Goal: Task Accomplishment & Management: Complete application form

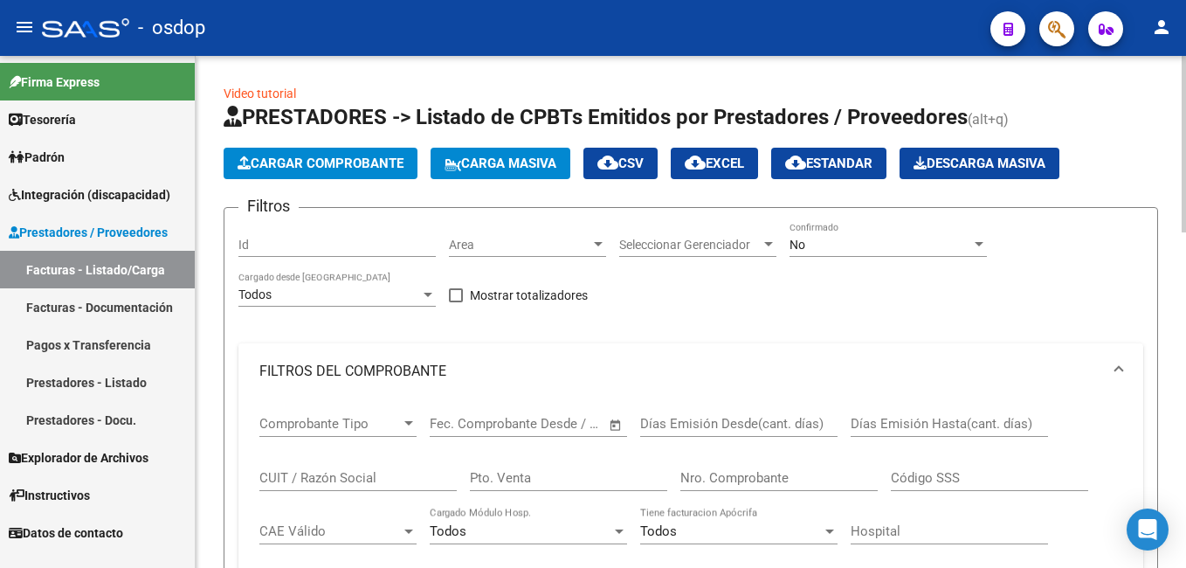
scroll to position [611, 0]
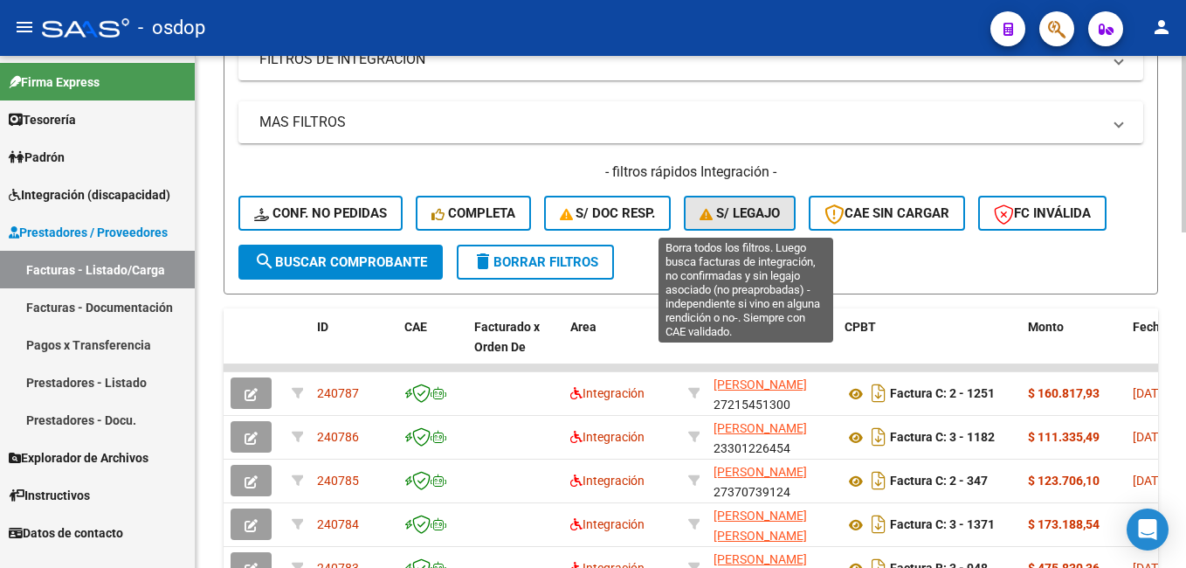
click at [762, 208] on span "S/ legajo" at bounding box center [739, 213] width 80 height 16
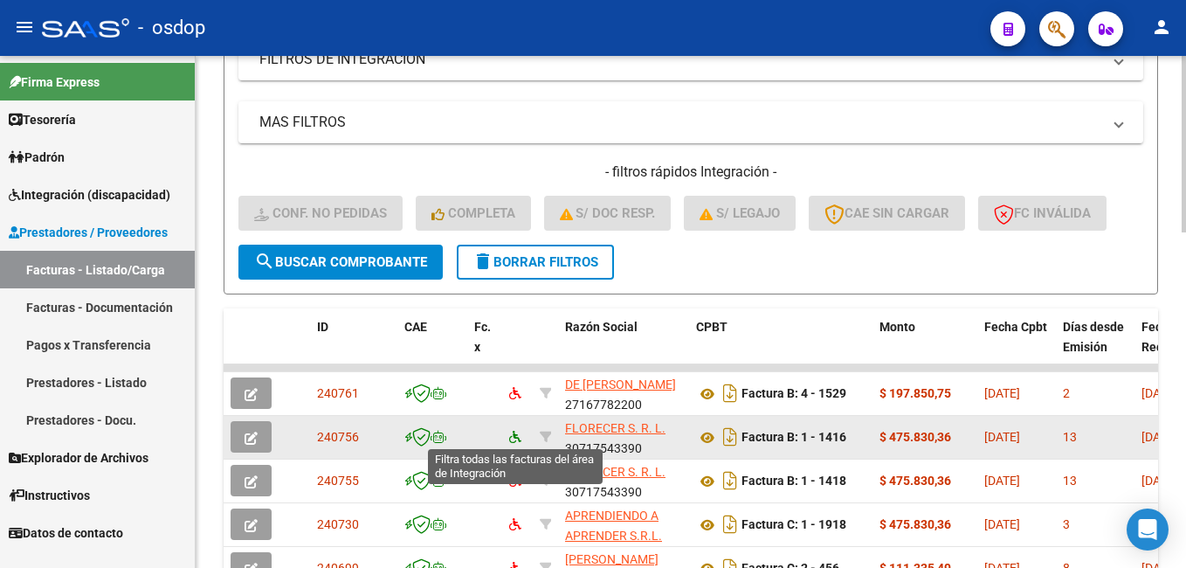
scroll to position [699, 0]
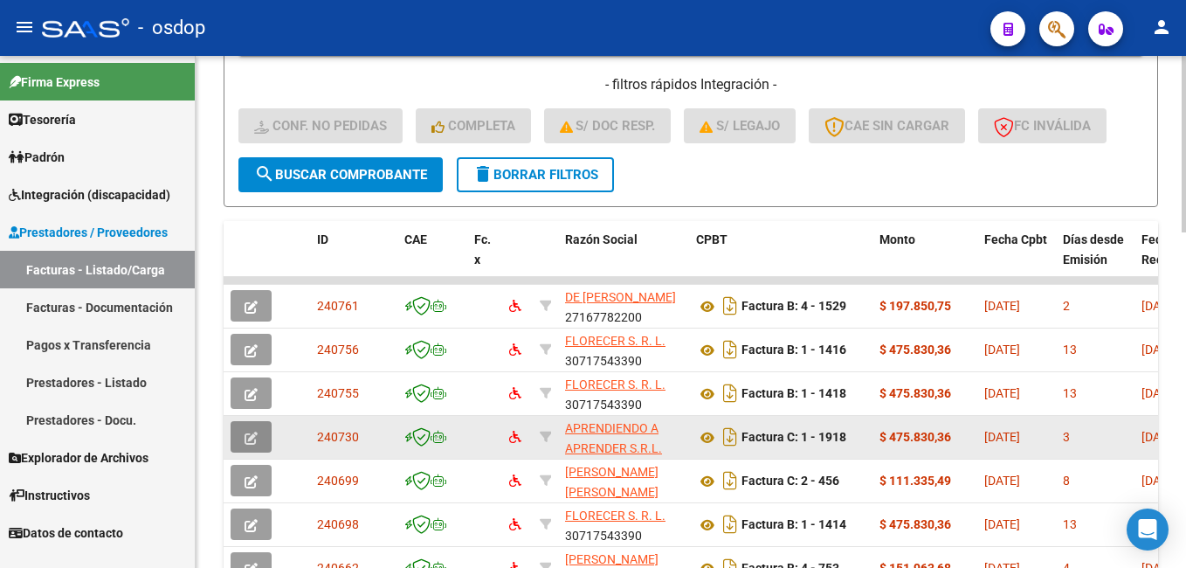
click at [256, 435] on icon "button" at bounding box center [251, 437] width 13 height 13
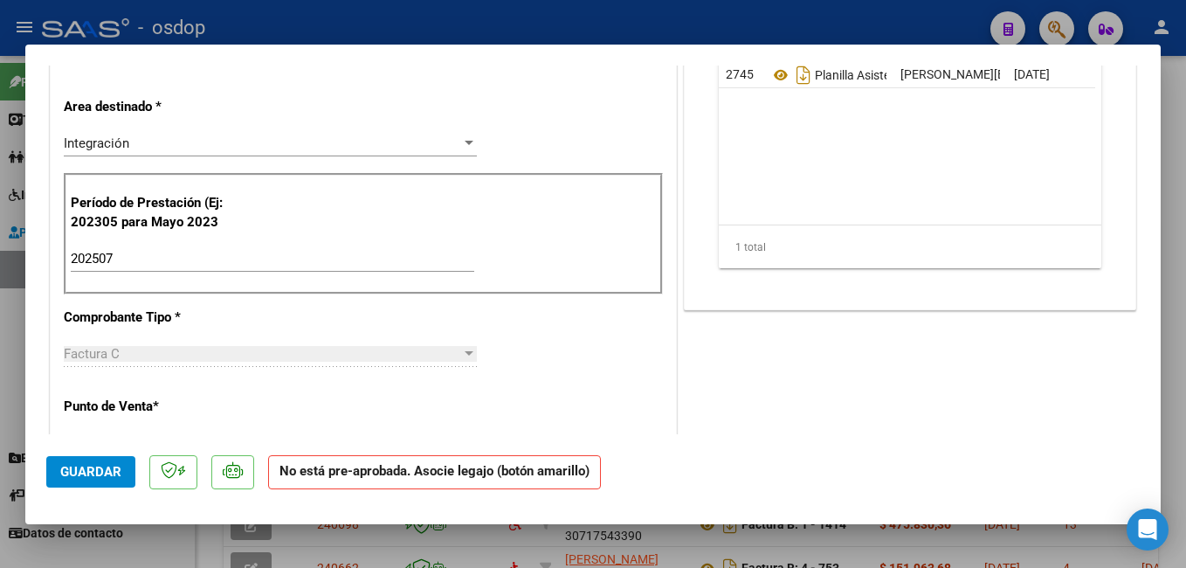
scroll to position [87, 0]
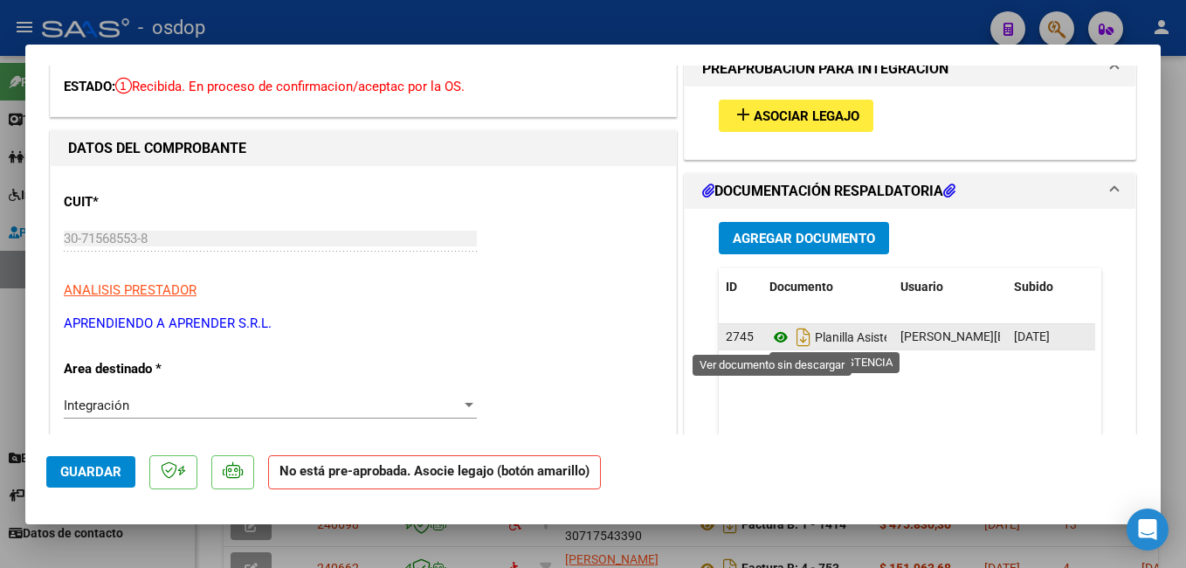
click at [777, 336] on icon at bounding box center [780, 337] width 23 height 21
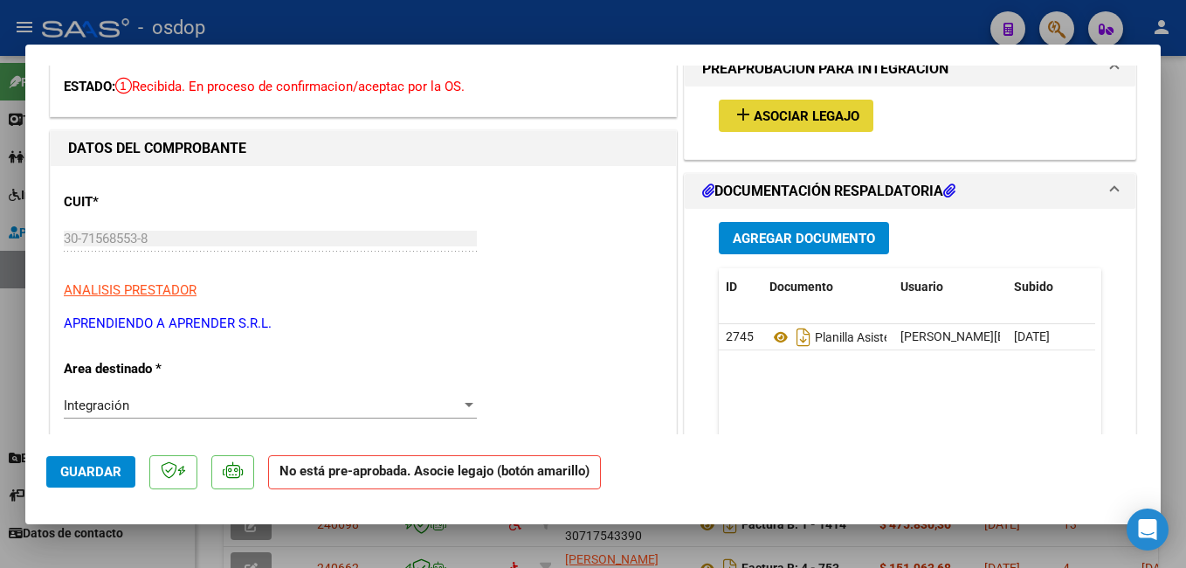
click at [768, 107] on button "add Asociar Legajo" at bounding box center [796, 116] width 155 height 32
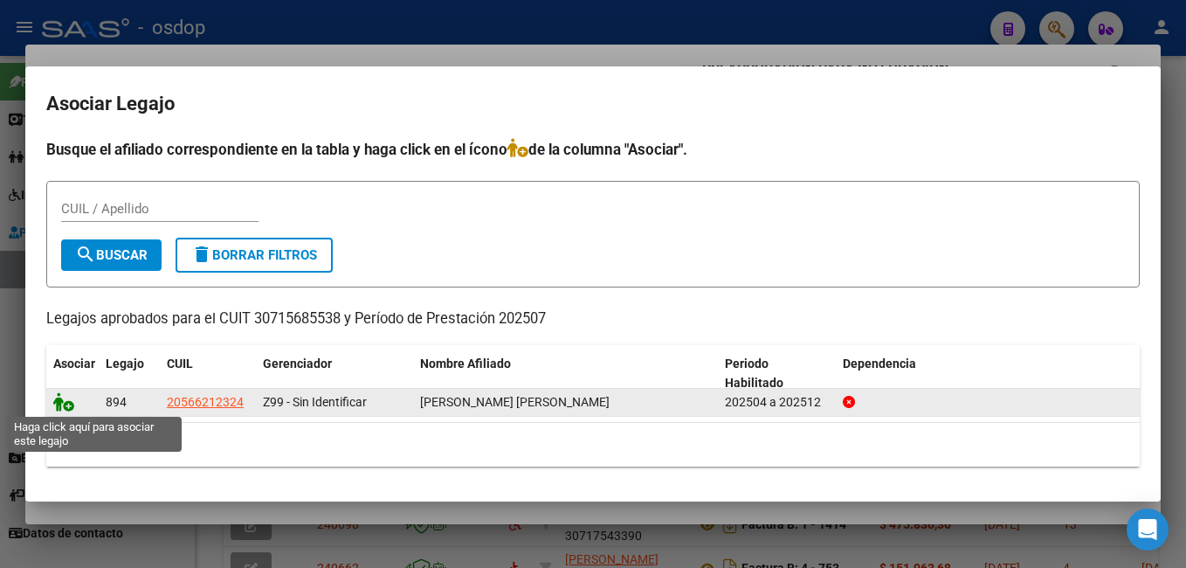
click at [66, 402] on icon at bounding box center [63, 401] width 21 height 19
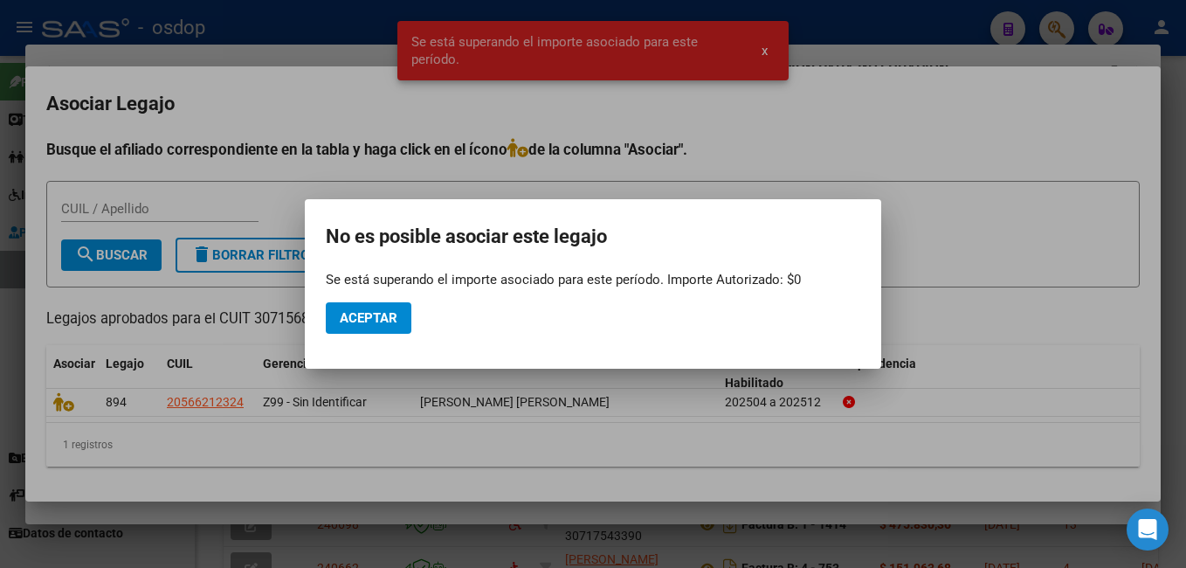
click at [900, 30] on div at bounding box center [593, 284] width 1186 height 568
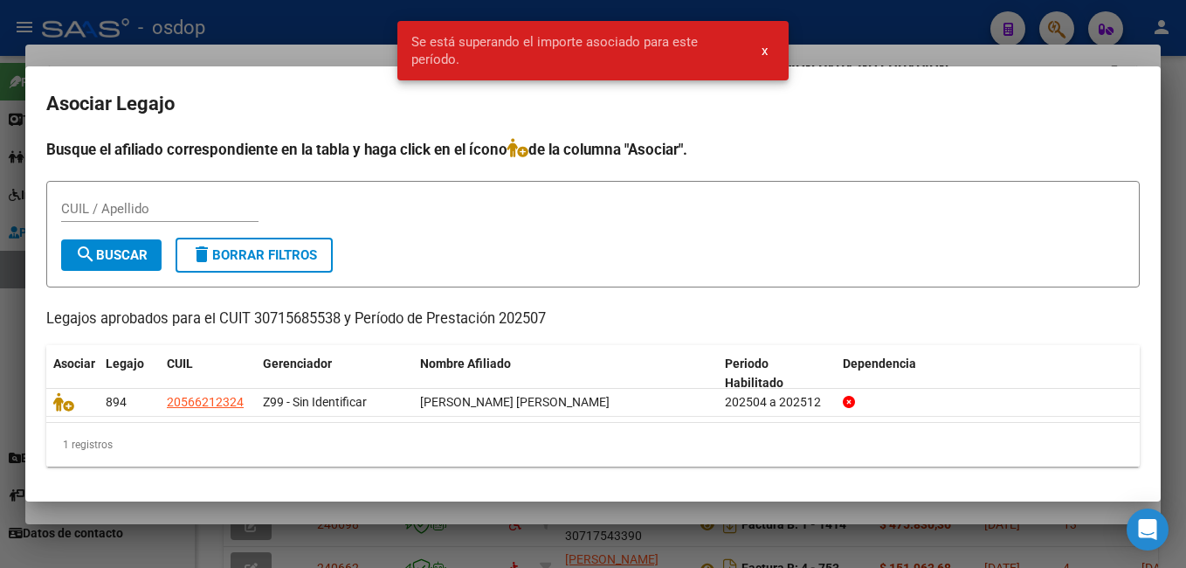
click at [320, 15] on div at bounding box center [593, 284] width 1186 height 568
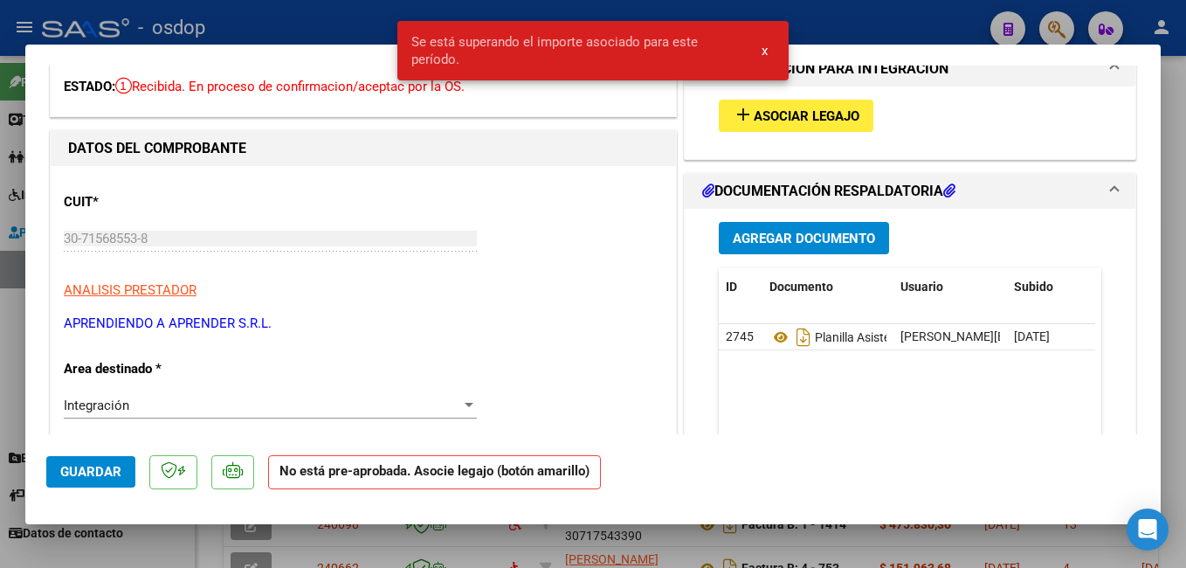
click at [326, 23] on div at bounding box center [593, 284] width 1186 height 568
type input "$ 0,00"
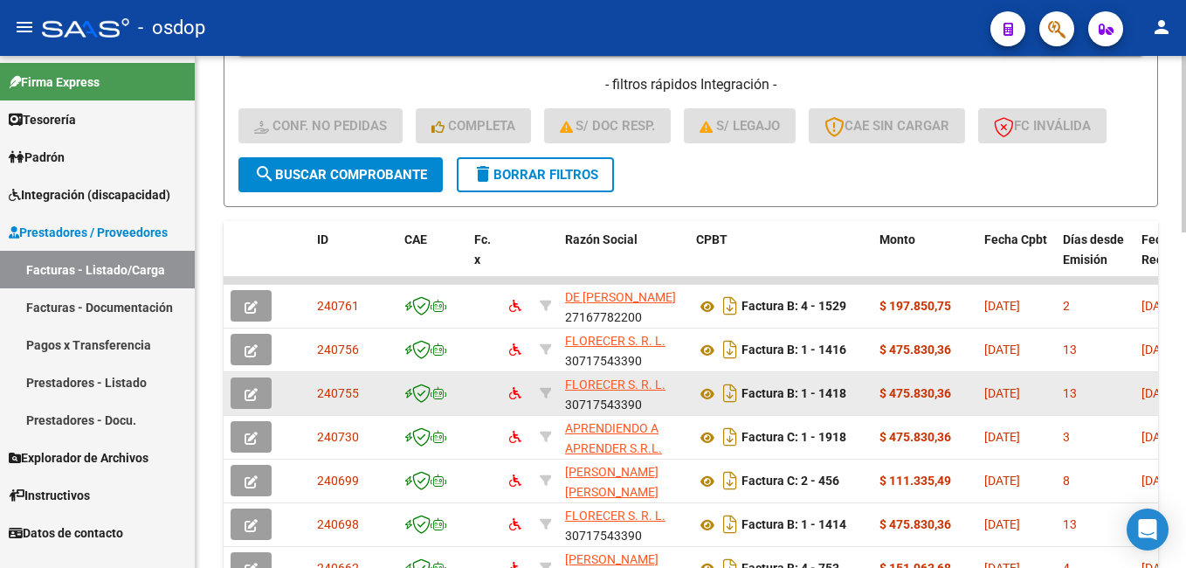
scroll to position [786, 0]
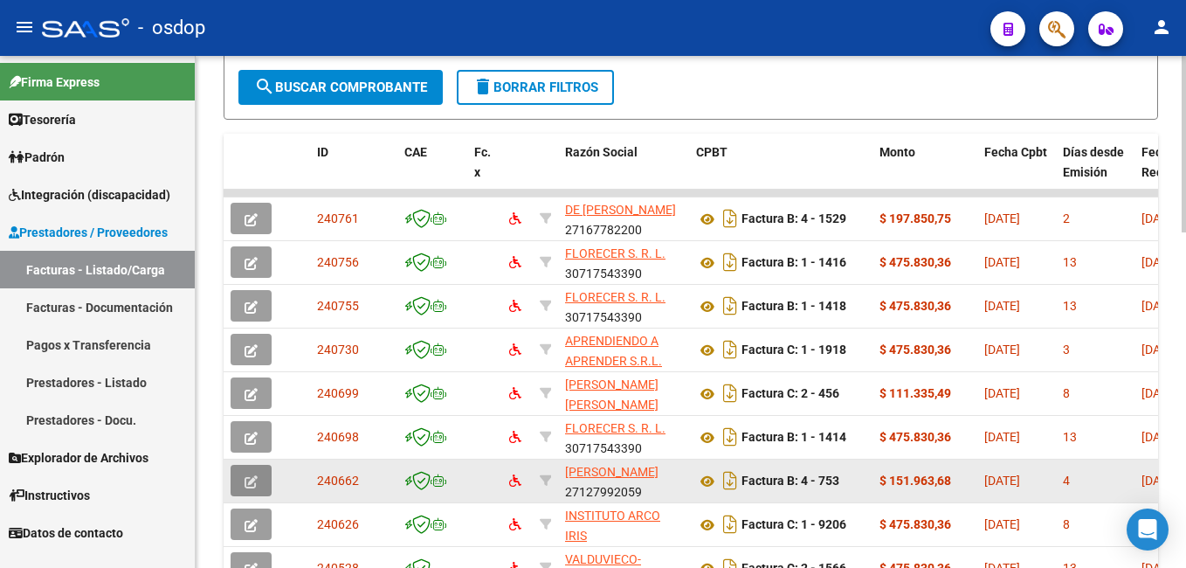
click at [251, 472] on span "button" at bounding box center [251, 480] width 13 height 16
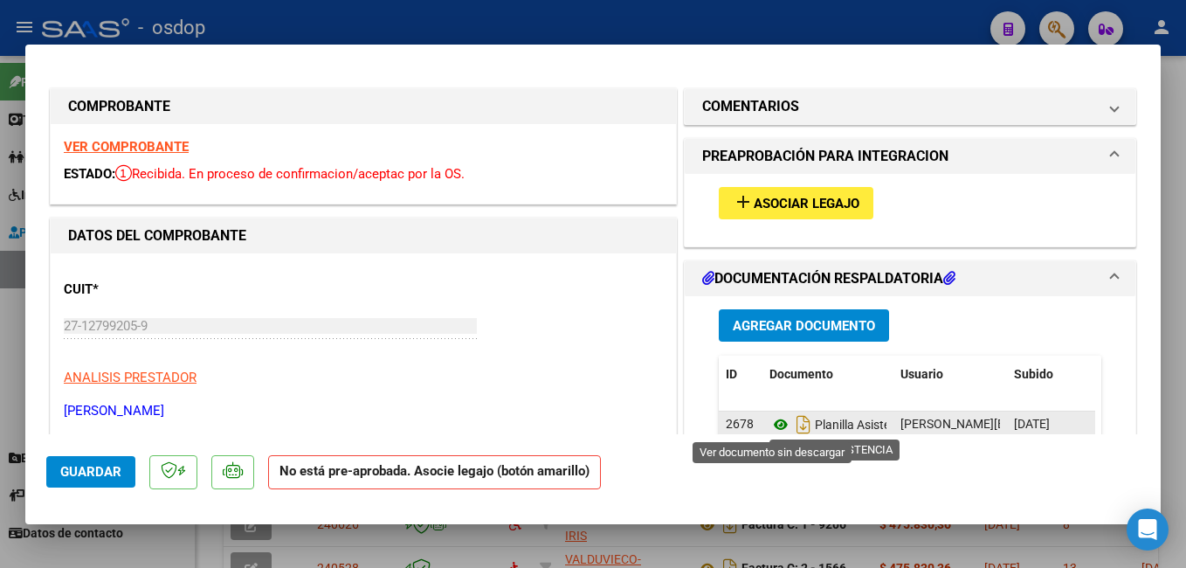
click at [770, 421] on icon at bounding box center [780, 424] width 23 height 21
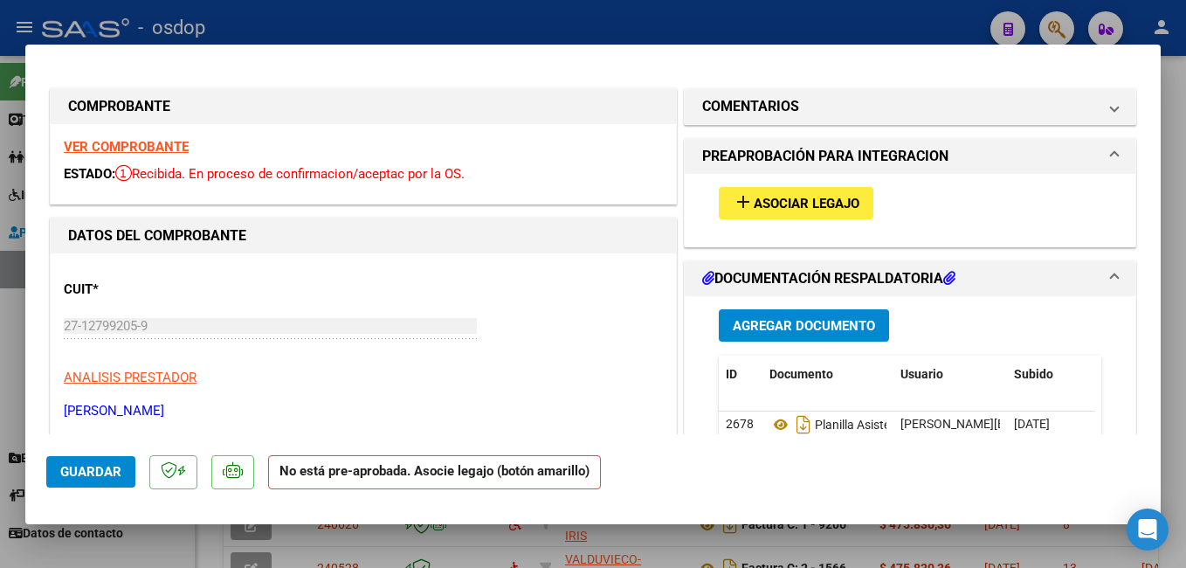
click at [774, 201] on span "Asociar Legajo" at bounding box center [807, 204] width 106 height 16
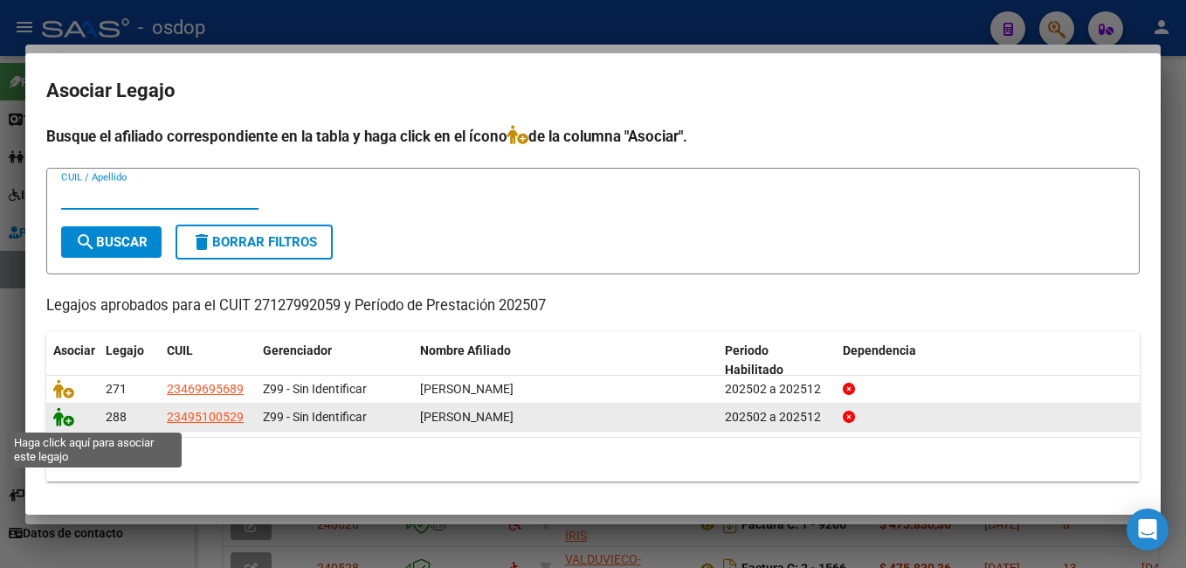
click at [66, 417] on icon at bounding box center [63, 416] width 21 height 19
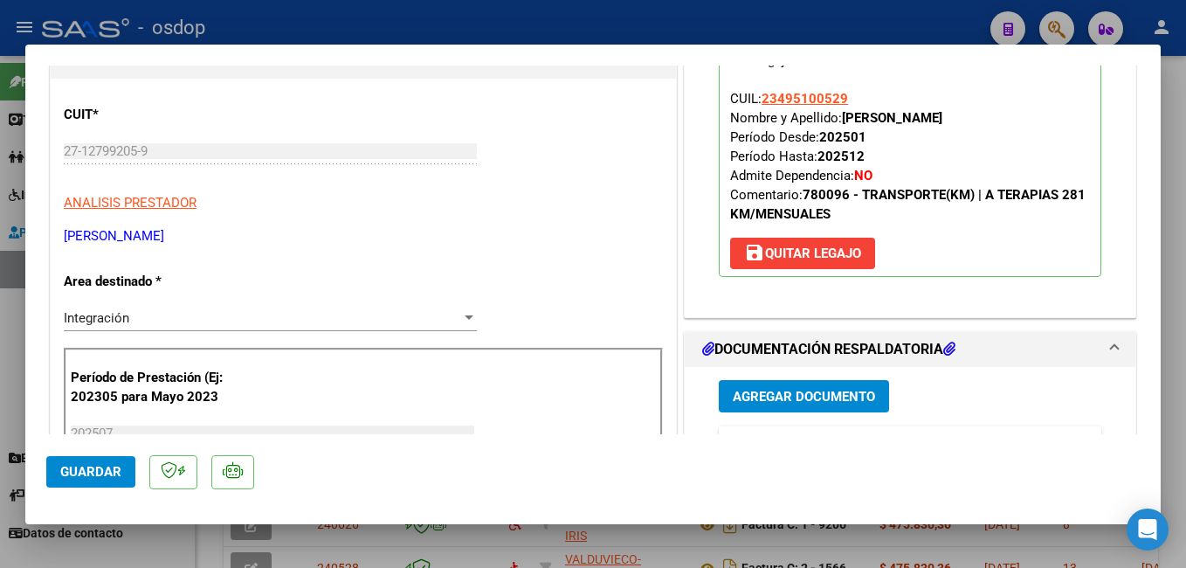
scroll to position [349, 0]
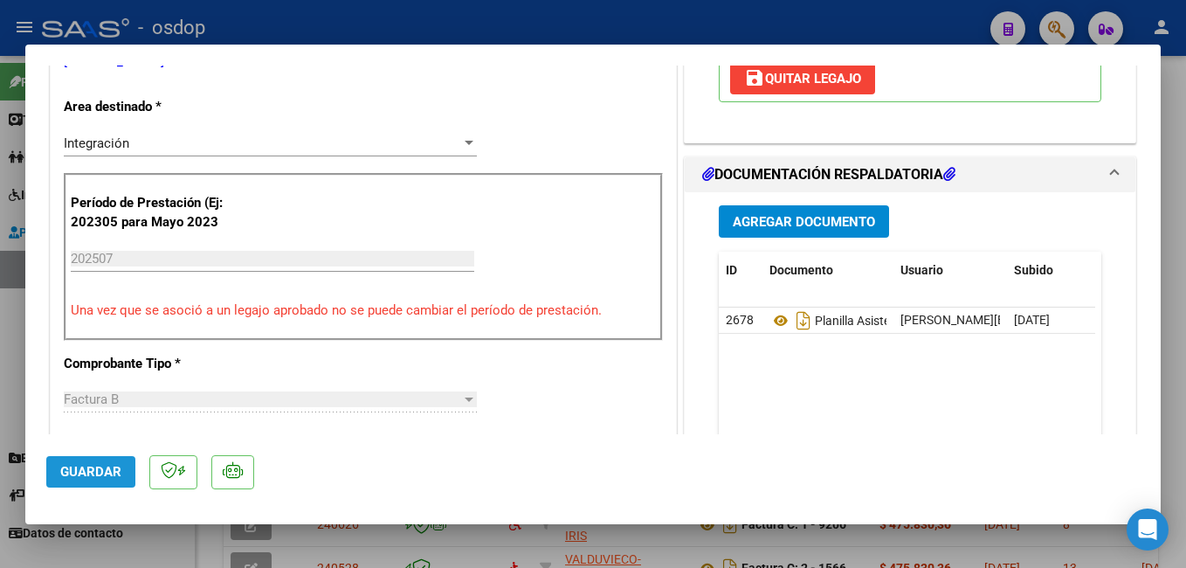
click at [96, 466] on span "Guardar" at bounding box center [90, 472] width 61 height 16
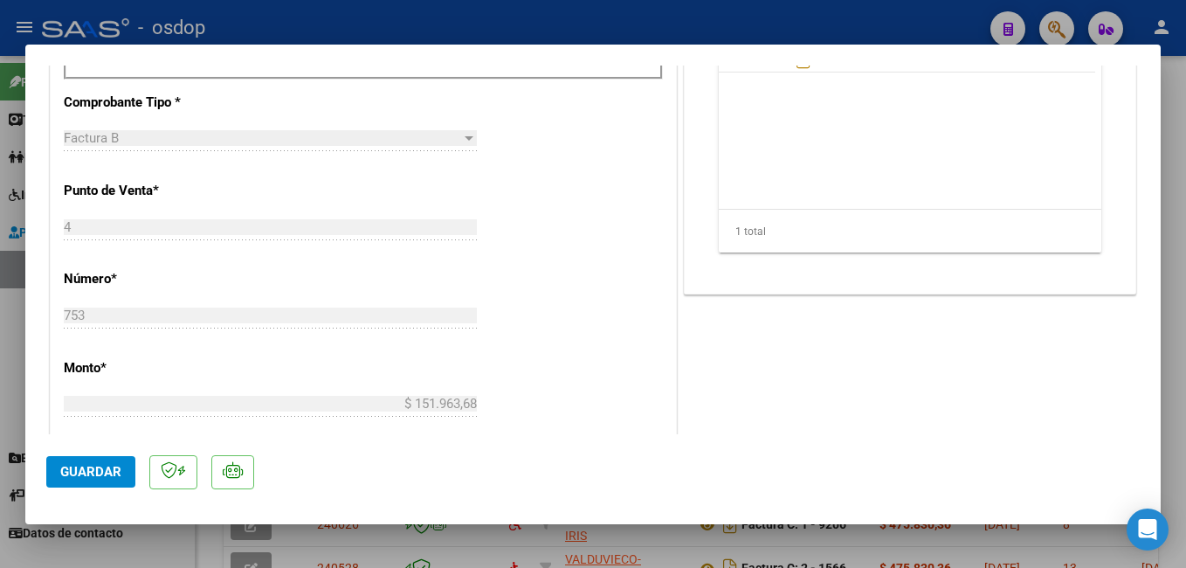
scroll to position [611, 0]
click at [375, 25] on div at bounding box center [593, 284] width 1186 height 568
type input "$ 0,00"
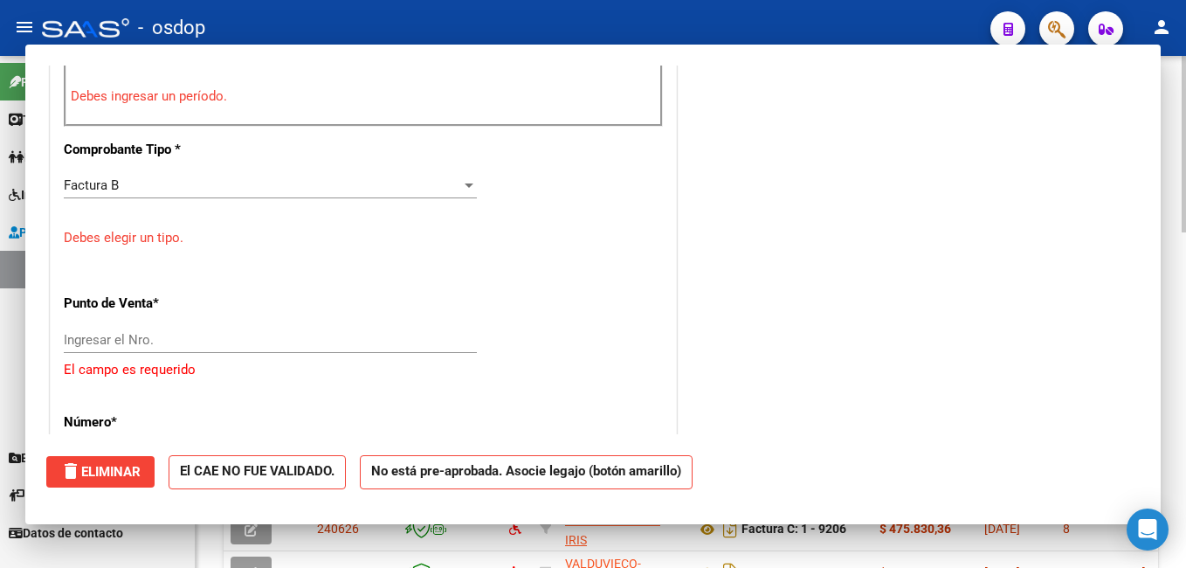
scroll to position [659, 0]
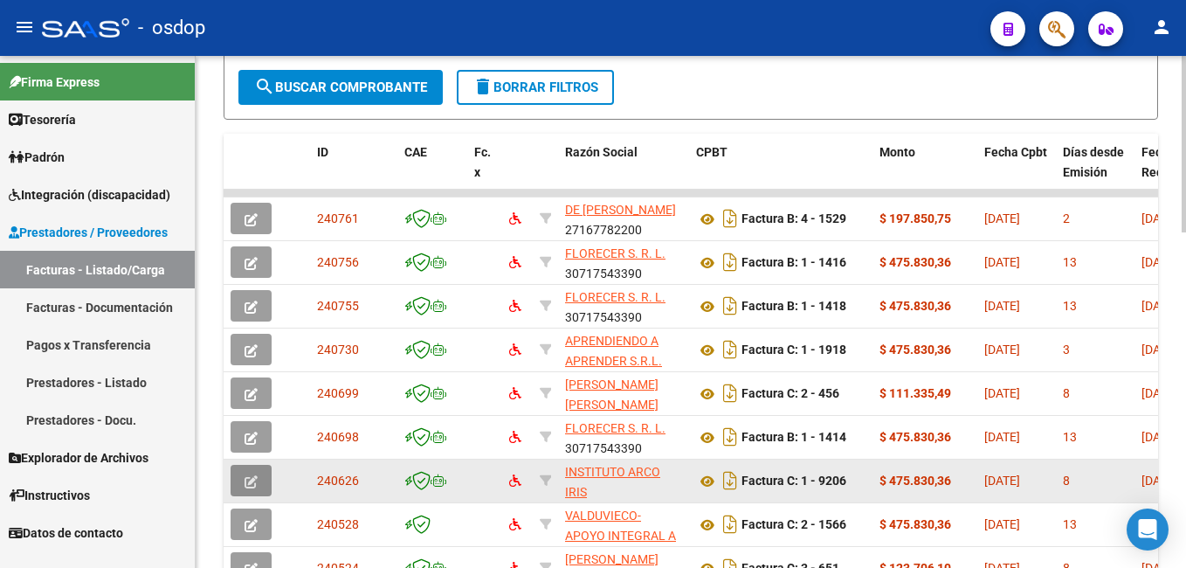
click at [254, 474] on span "button" at bounding box center [251, 480] width 13 height 16
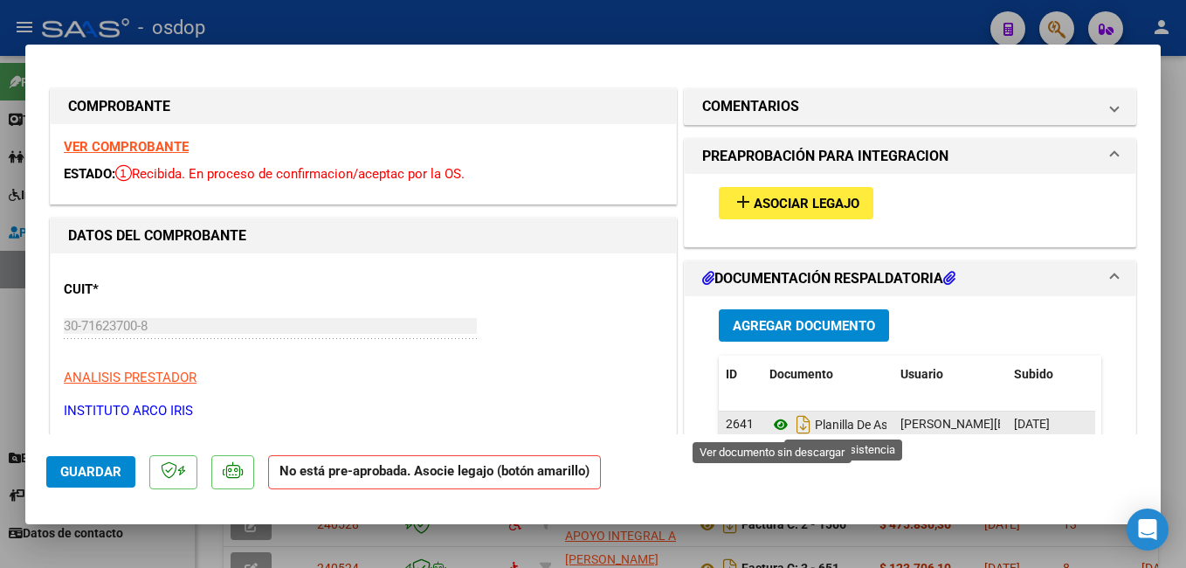
click at [770, 426] on icon at bounding box center [780, 424] width 23 height 21
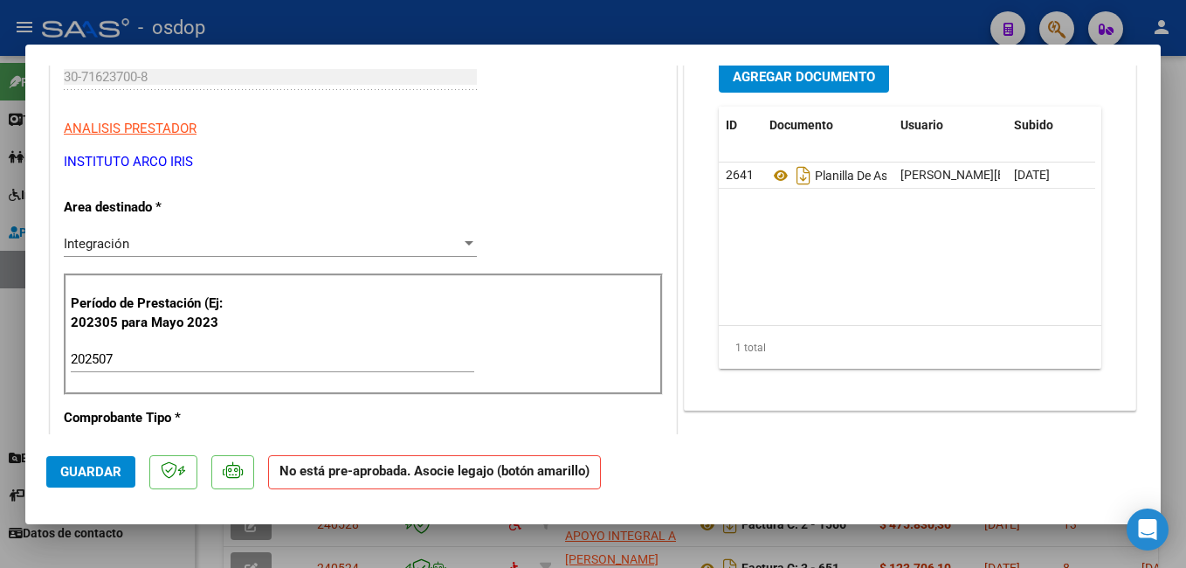
scroll to position [0, 0]
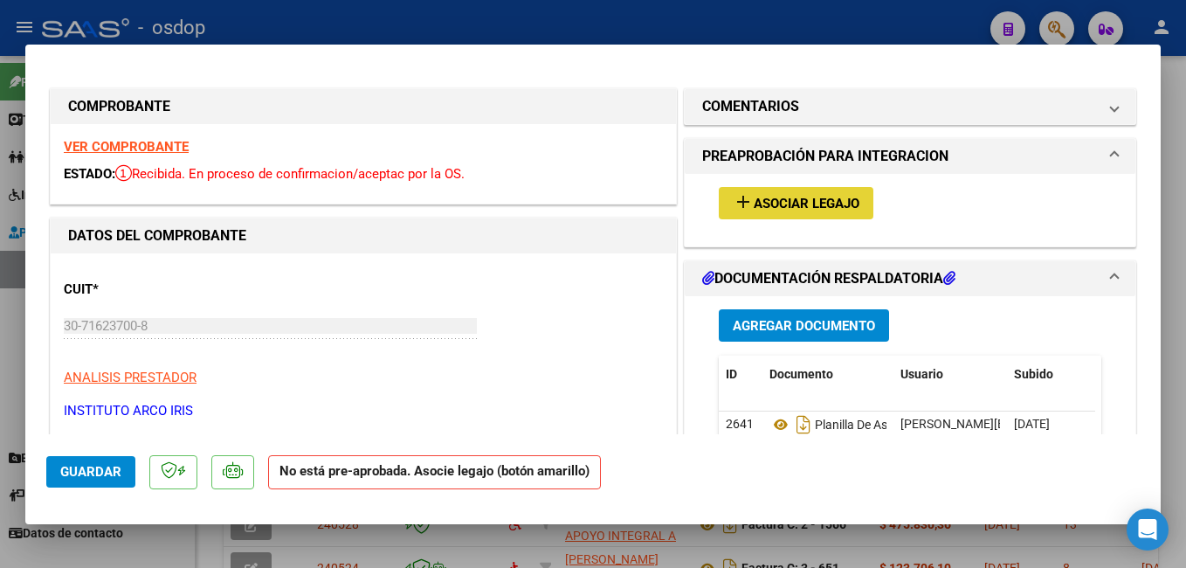
click at [764, 196] on span "Asociar Legajo" at bounding box center [807, 204] width 106 height 16
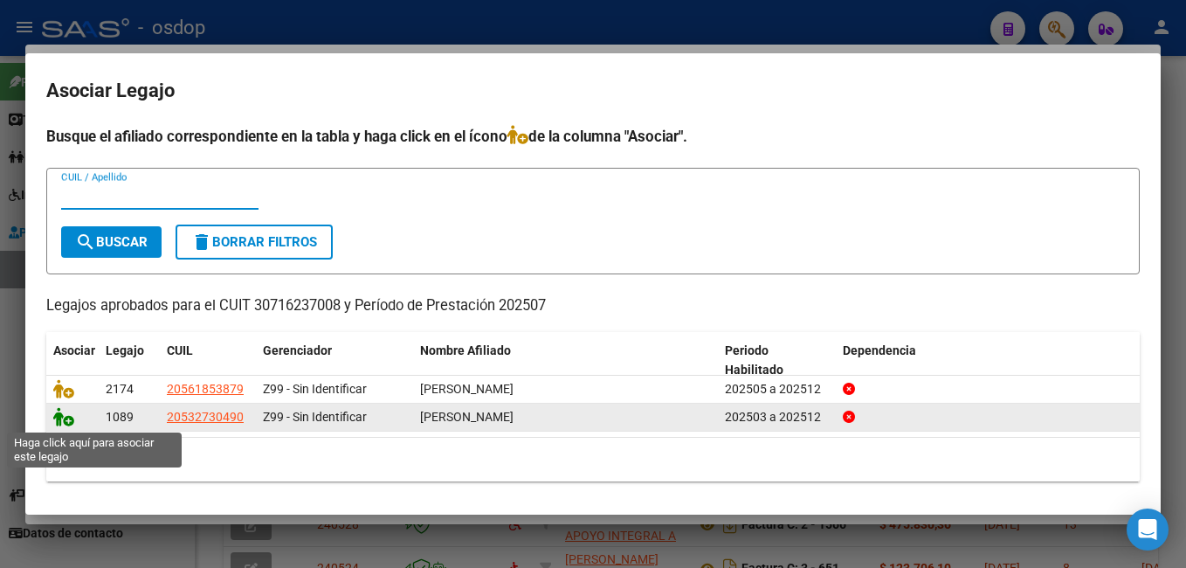
click at [63, 420] on icon at bounding box center [63, 416] width 21 height 19
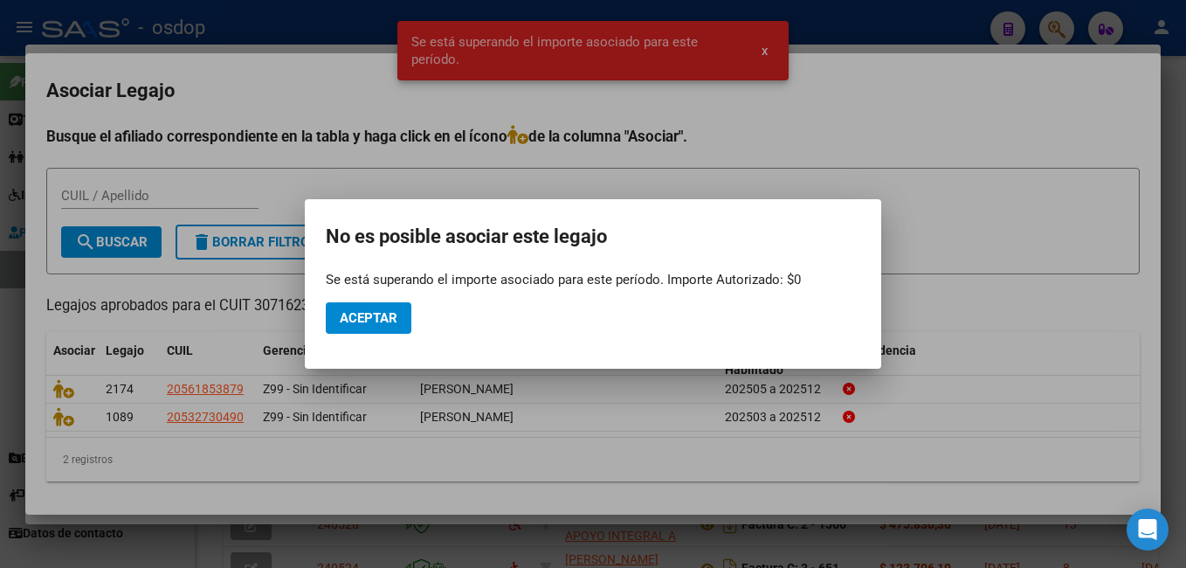
click at [887, 24] on div at bounding box center [593, 284] width 1186 height 568
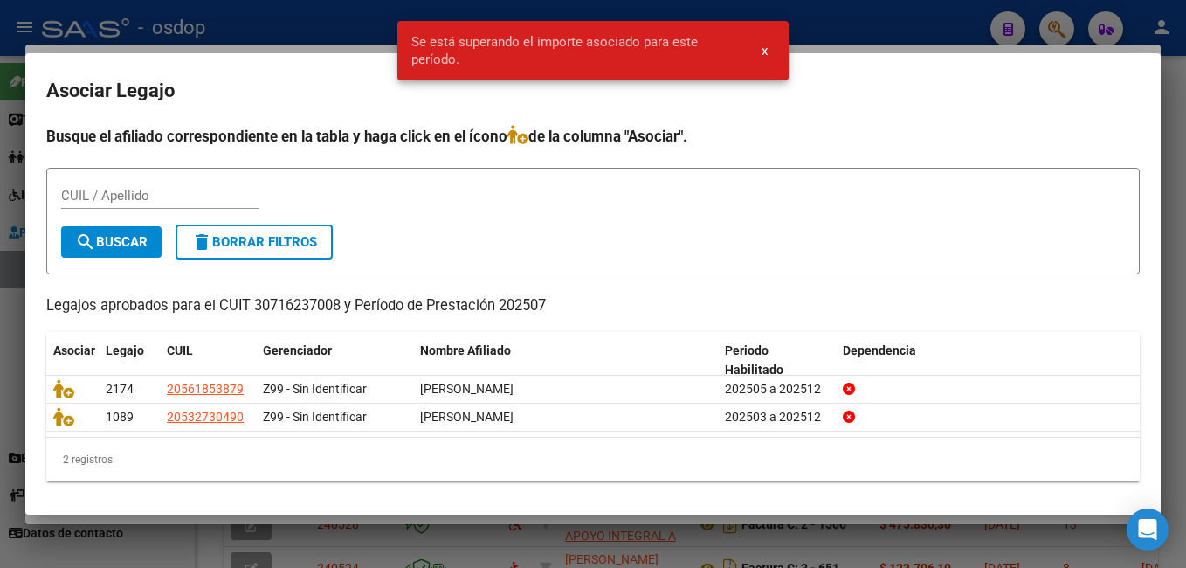
click at [269, 13] on div at bounding box center [593, 284] width 1186 height 568
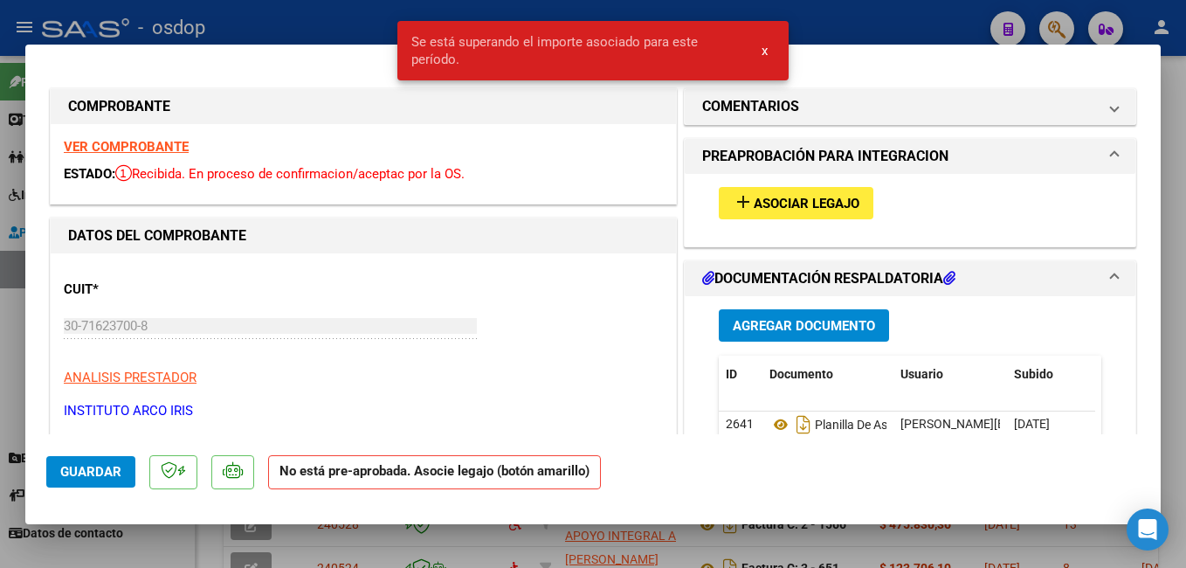
click at [299, 24] on div at bounding box center [593, 284] width 1186 height 568
type input "$ 0,00"
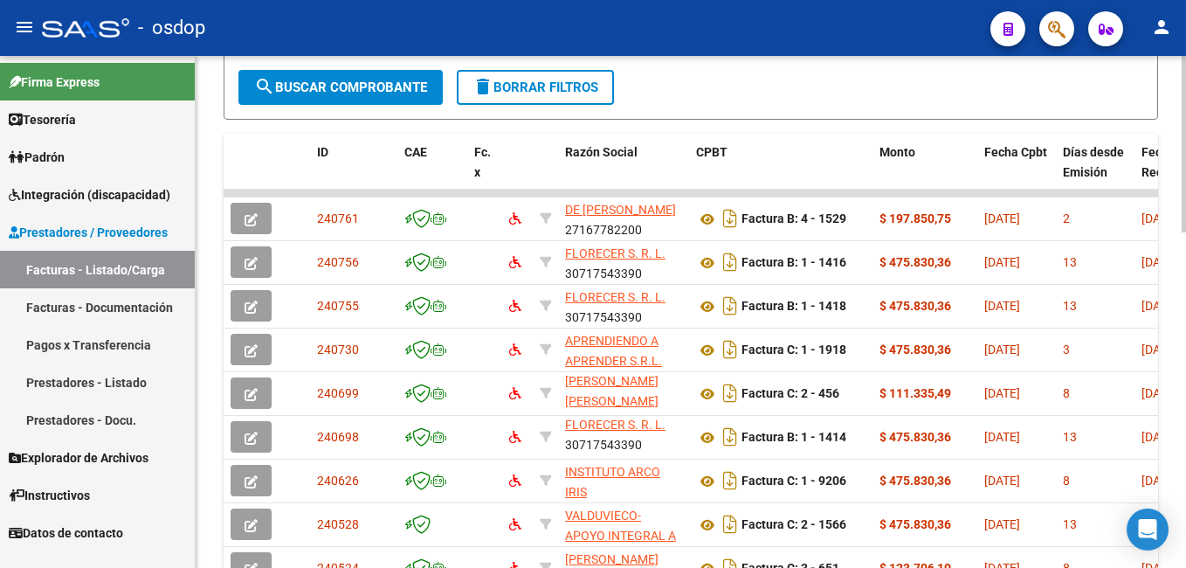
scroll to position [961, 0]
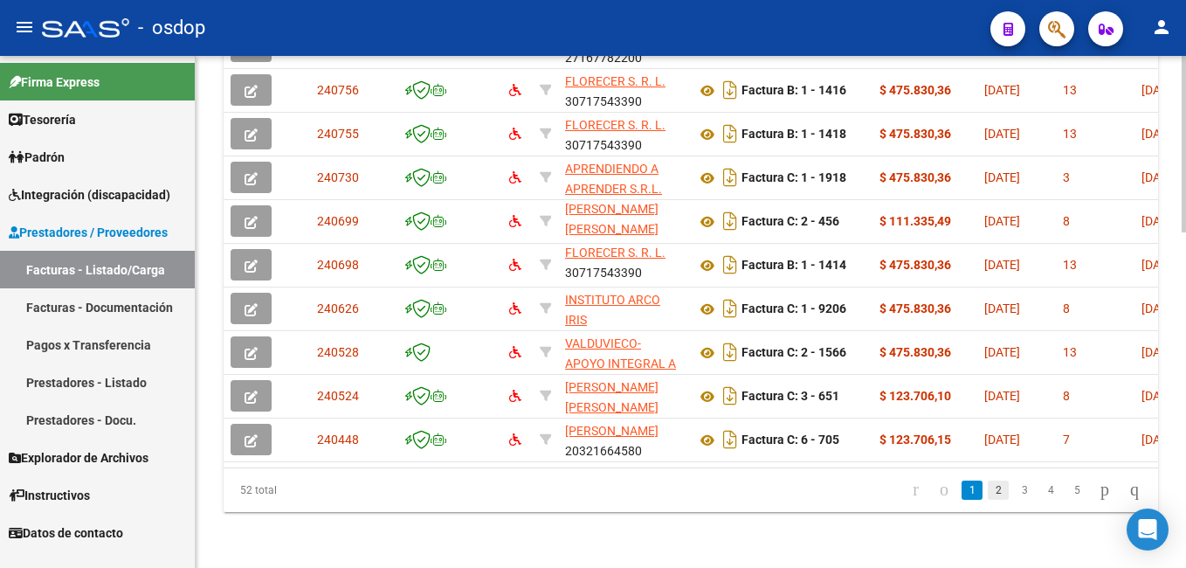
click at [988, 499] on link "2" at bounding box center [998, 489] width 21 height 19
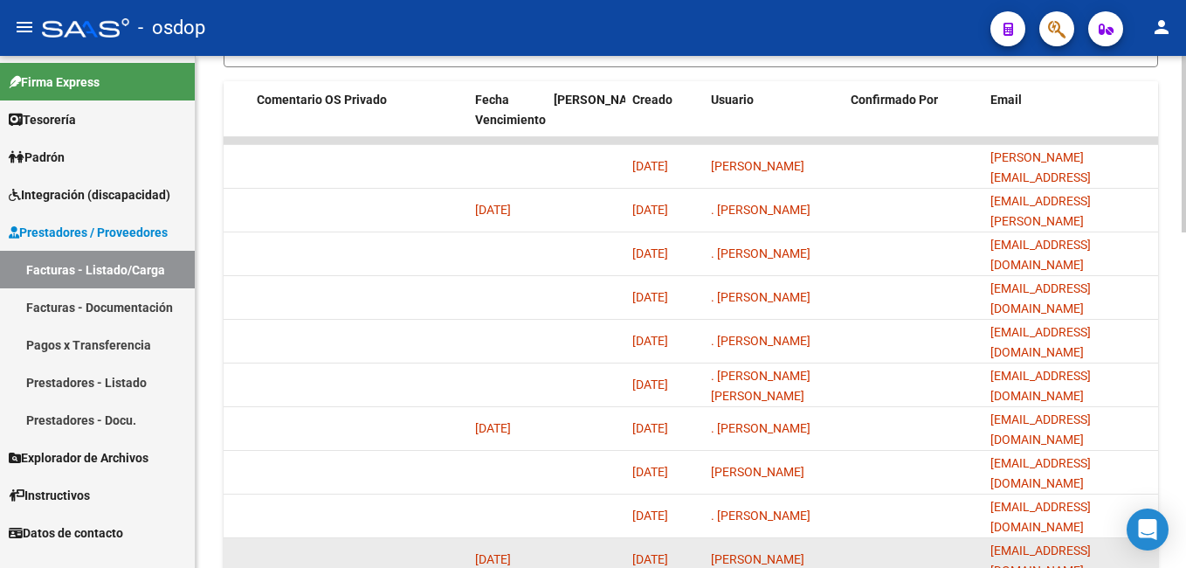
scroll to position [972, 0]
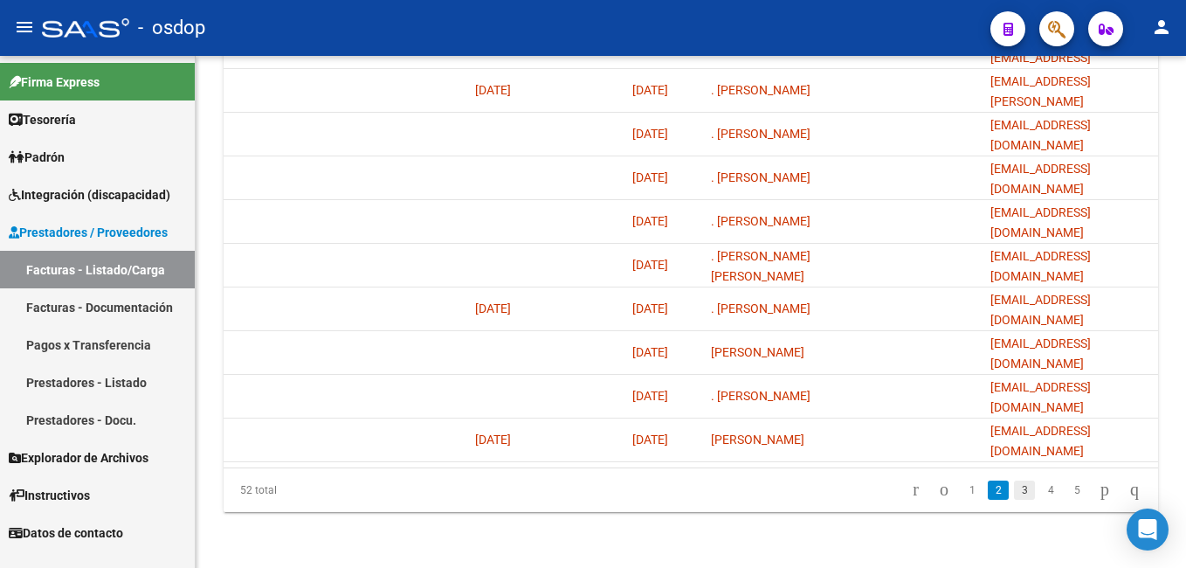
click at [1014, 494] on link "3" at bounding box center [1024, 489] width 21 height 19
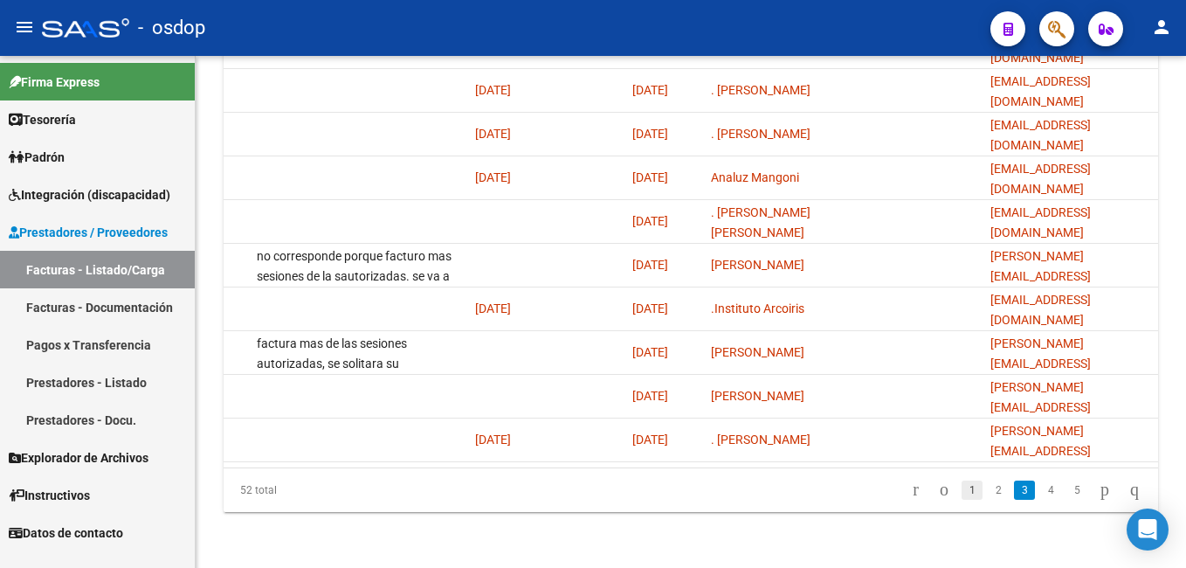
click at [961, 490] on link "1" at bounding box center [971, 489] width 21 height 19
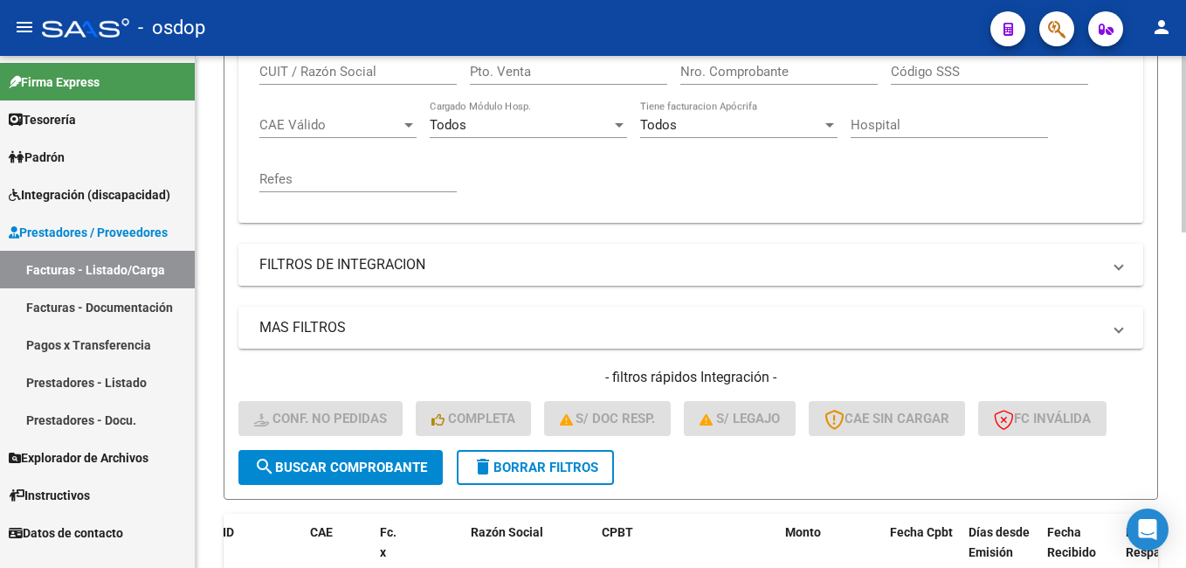
scroll to position [361, 0]
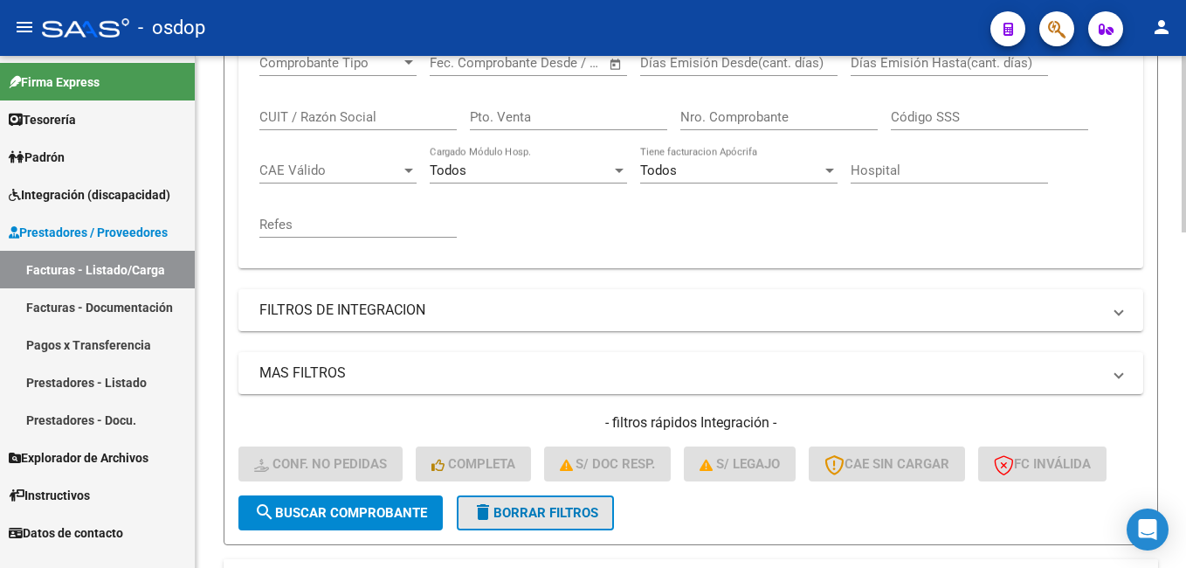
click at [541, 507] on span "delete Borrar Filtros" at bounding box center [535, 513] width 126 height 16
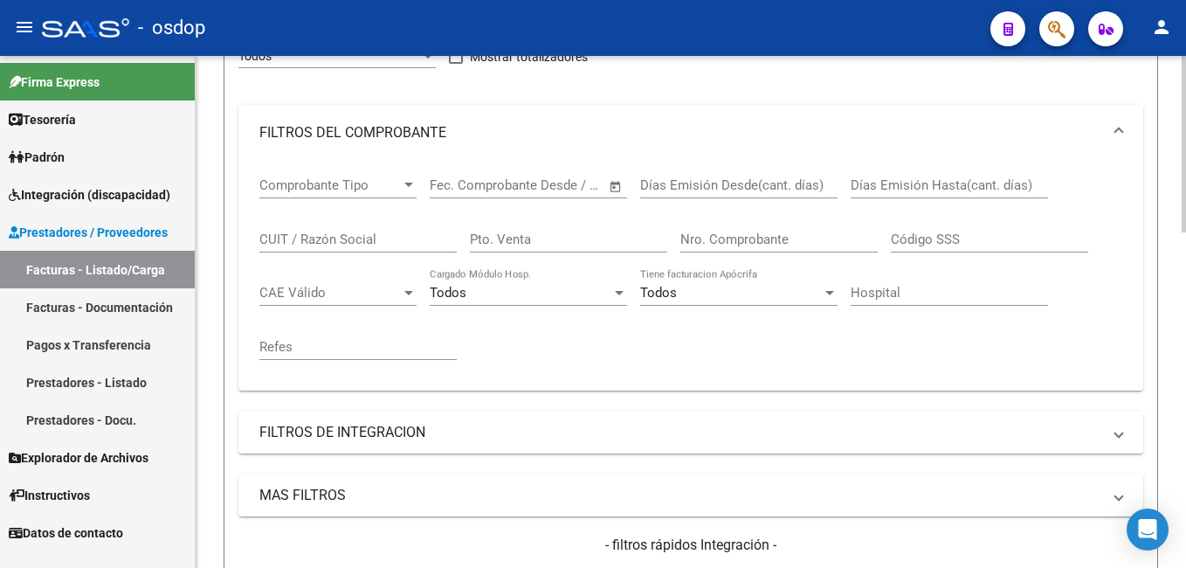
scroll to position [186, 0]
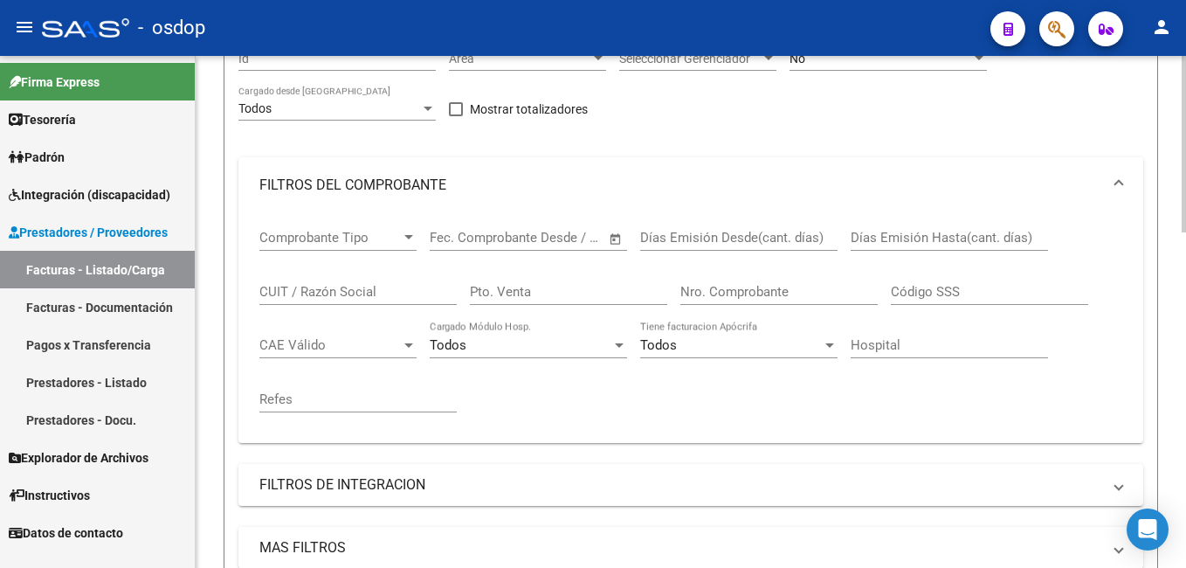
click at [304, 286] on input "CUIT / Razón Social" at bounding box center [357, 292] width 197 height 16
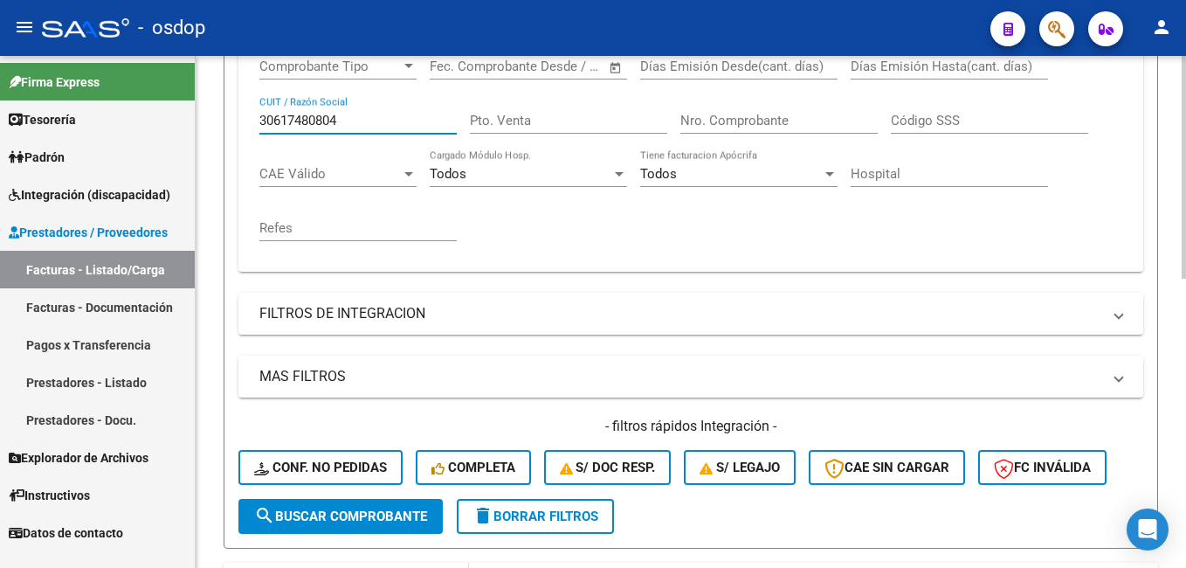
scroll to position [535, 0]
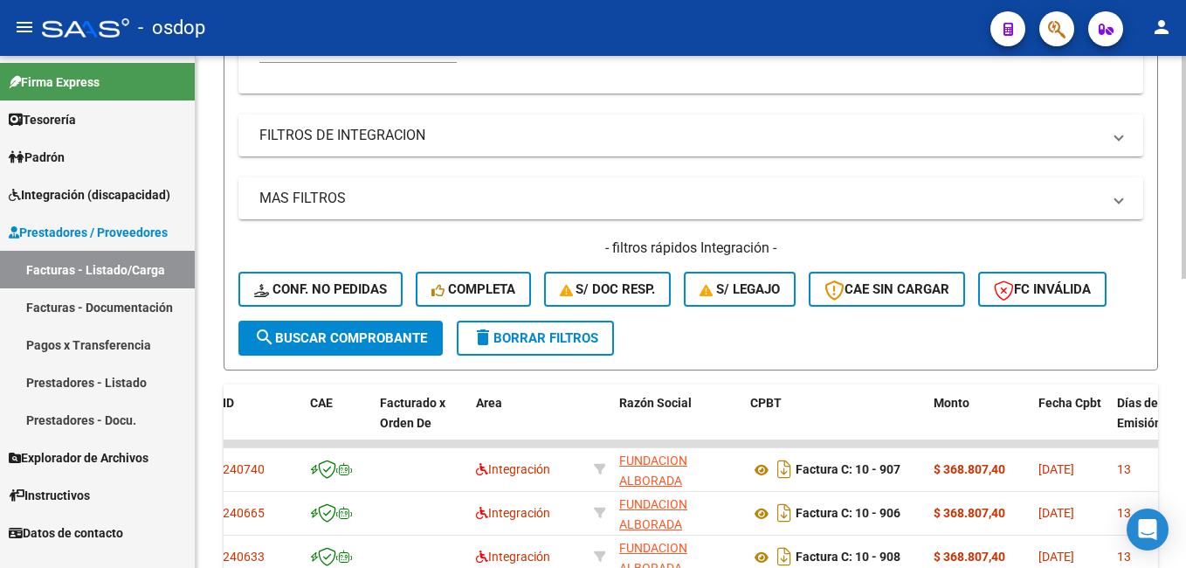
type input "30617480804"
click at [333, 336] on span "search Buscar Comprobante" at bounding box center [340, 338] width 173 height 16
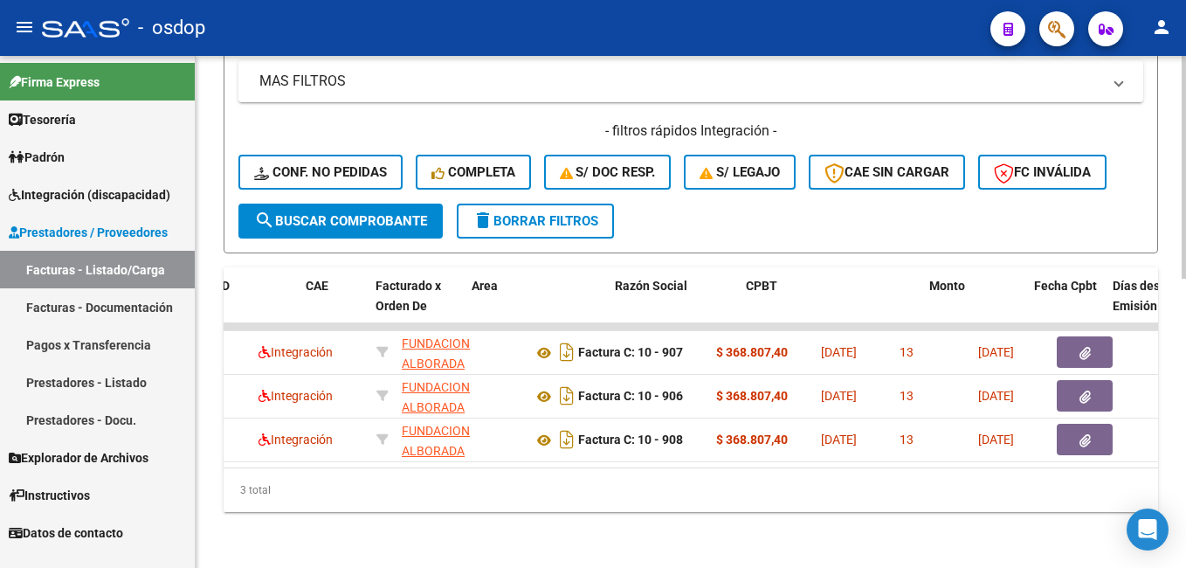
scroll to position [0, 0]
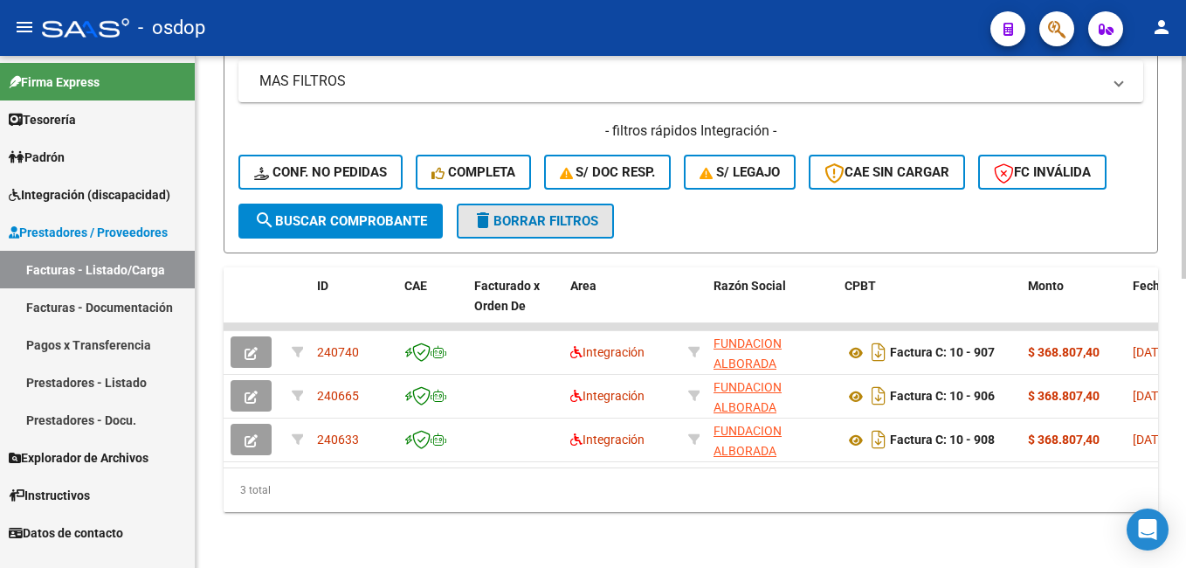
click at [534, 213] on span "delete Borrar Filtros" at bounding box center [535, 221] width 126 height 16
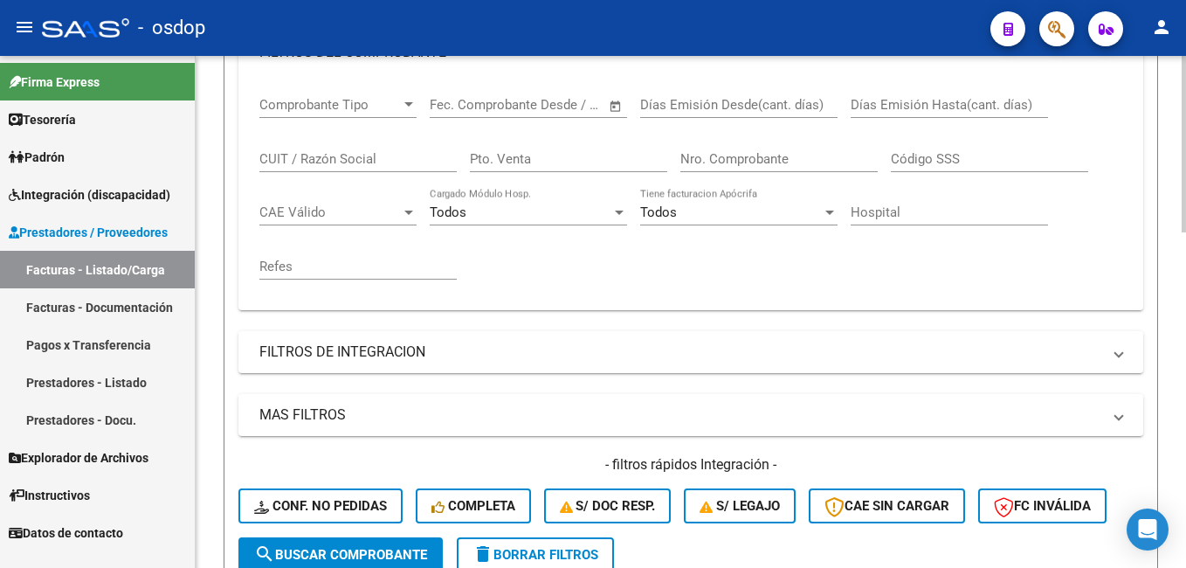
scroll to position [283, 0]
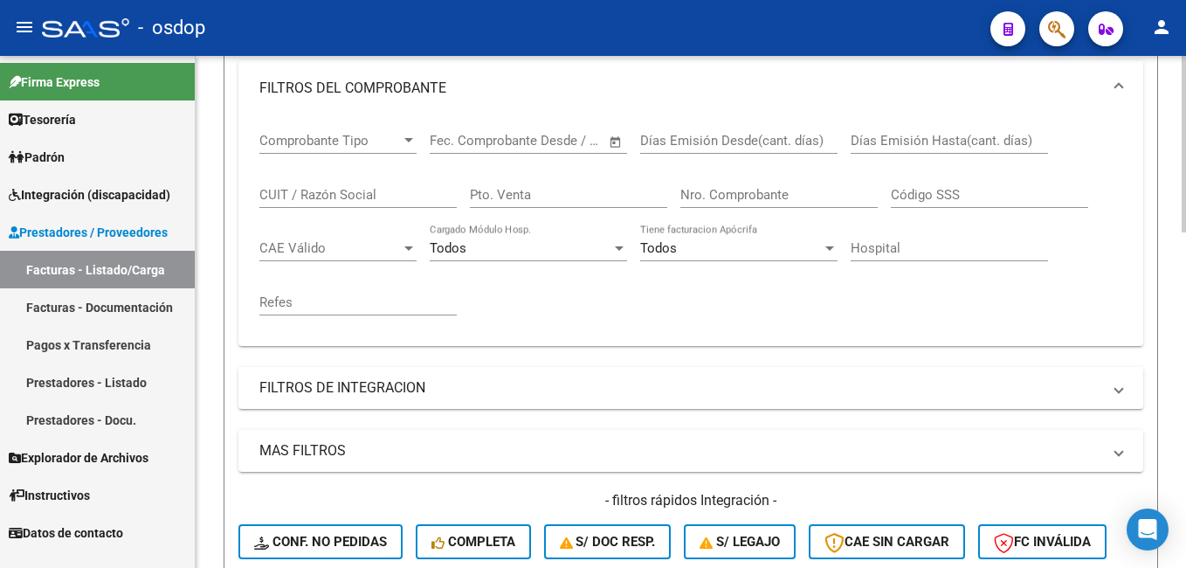
click at [334, 193] on input "CUIT / Razón Social" at bounding box center [357, 195] width 197 height 16
paste input "71623700"
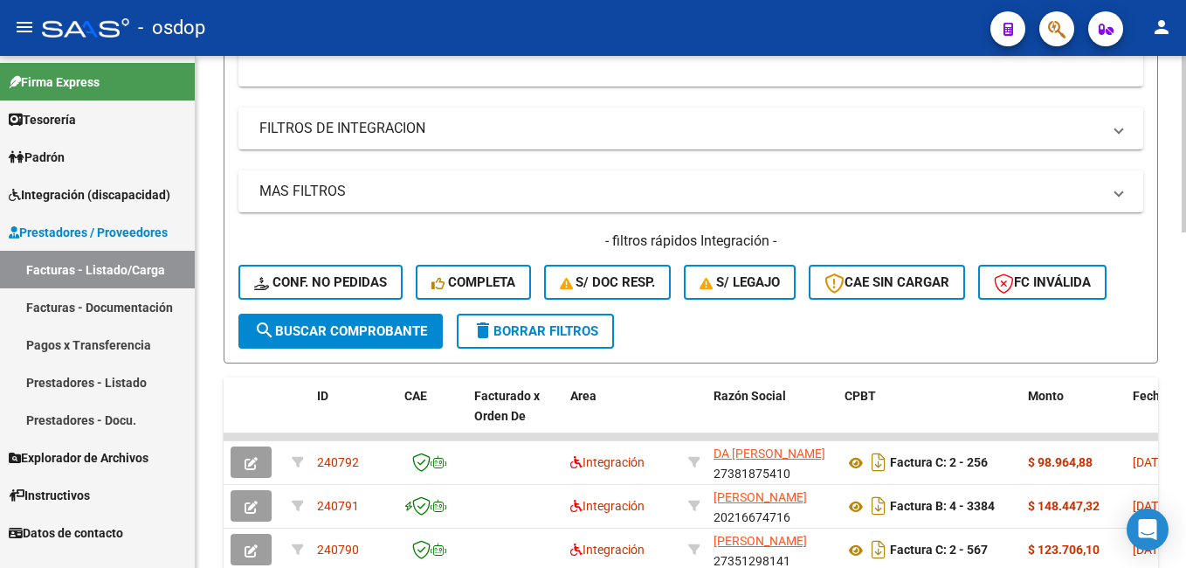
scroll to position [545, 0]
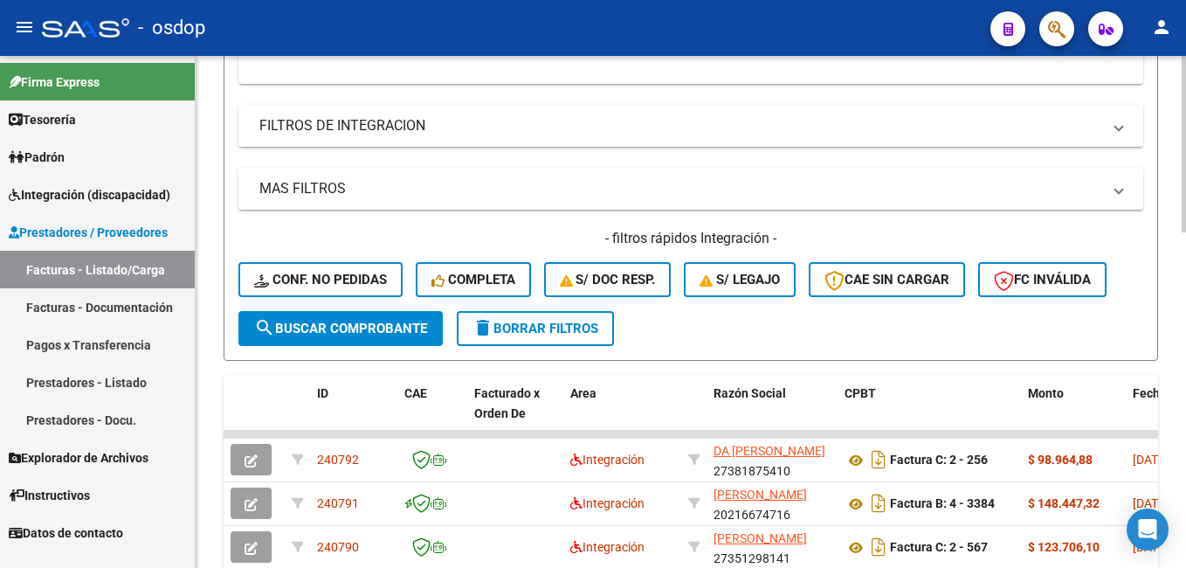
type input "30716237008"
click at [351, 327] on span "search Buscar Comprobante" at bounding box center [340, 328] width 173 height 16
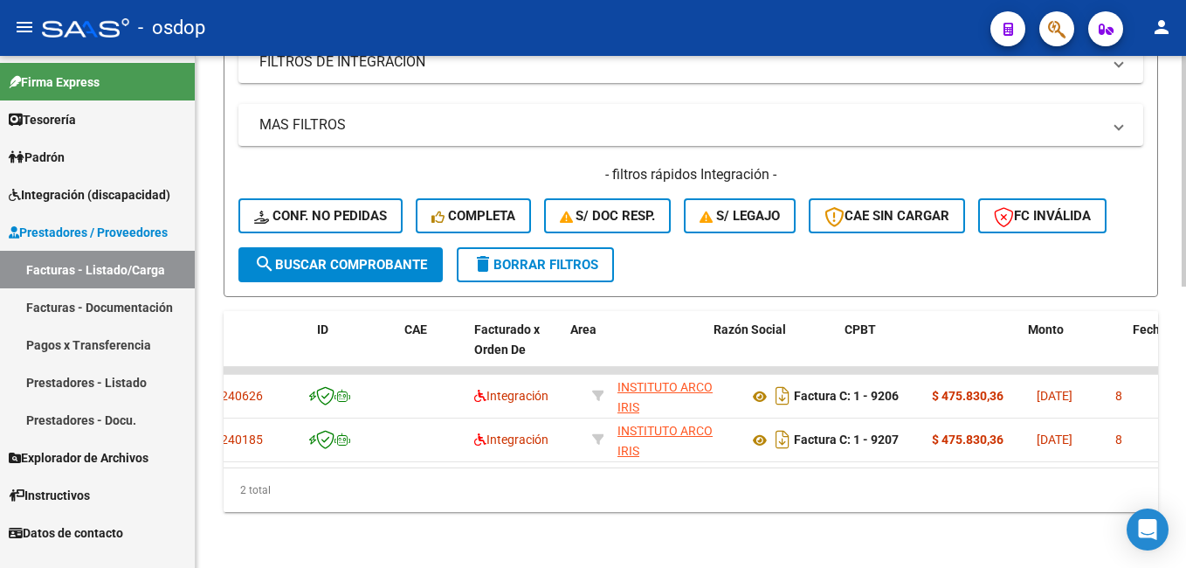
scroll to position [0, 0]
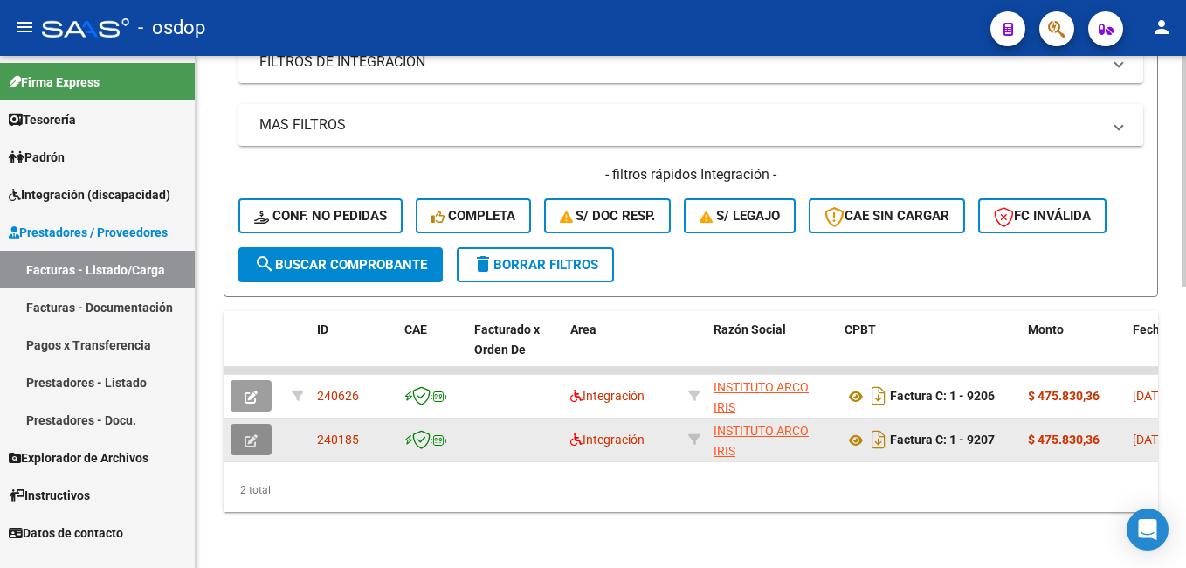
click at [256, 434] on icon "button" at bounding box center [251, 440] width 13 height 13
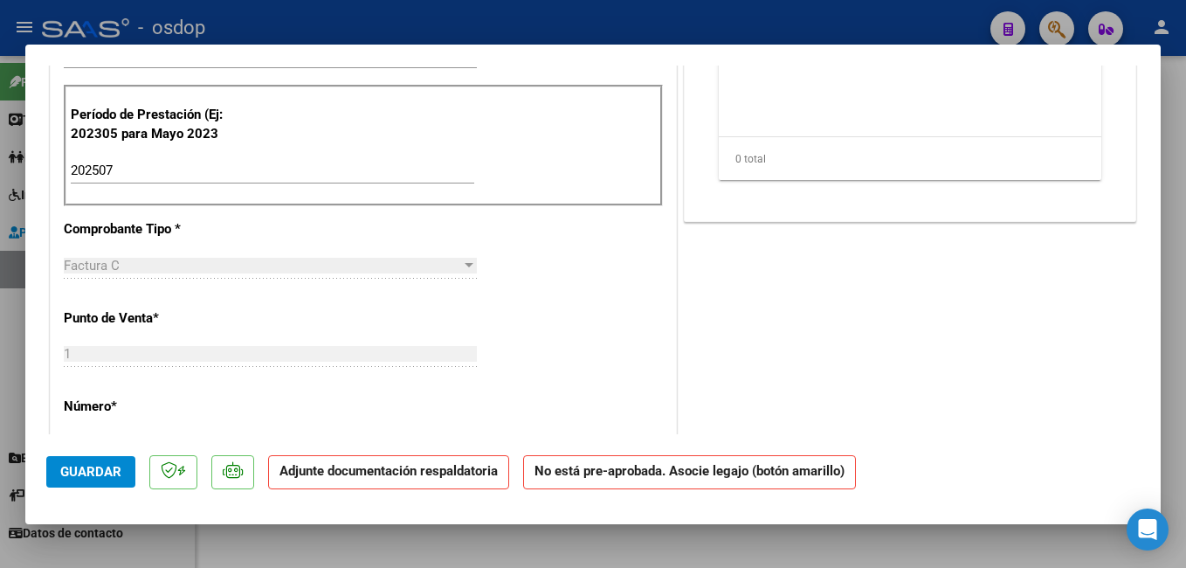
scroll to position [437, 0]
